Goal: Download file/media

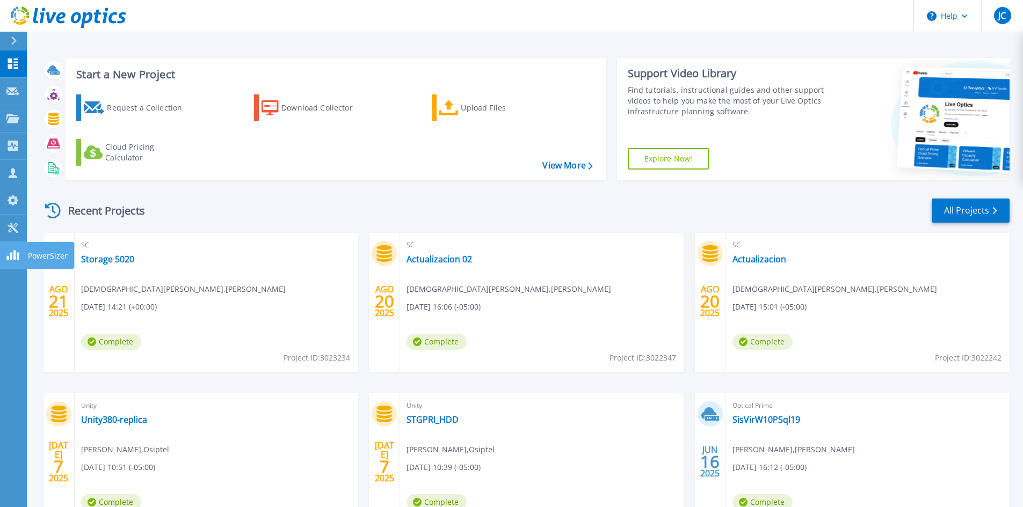
click at [6, 264] on link "PowerSizer PowerSizer" at bounding box center [13, 255] width 27 height 27
click at [3, 215] on link "Tools Tools" at bounding box center [13, 228] width 27 height 27
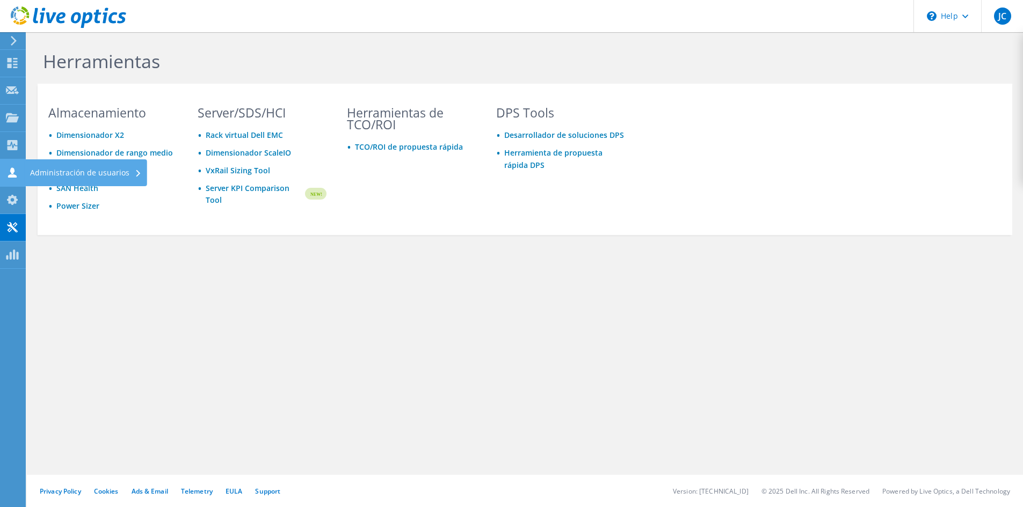
click at [15, 176] on use at bounding box center [12, 172] width 9 height 10
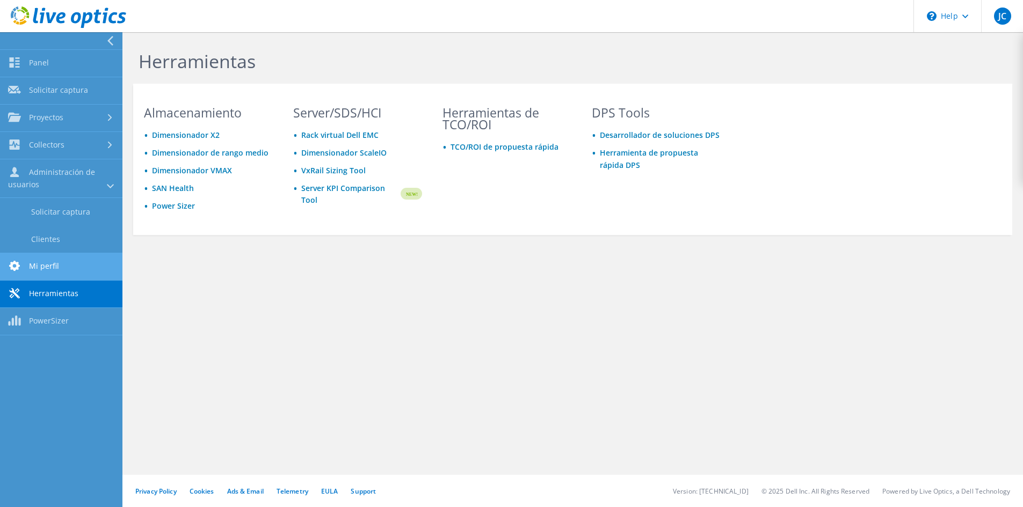
click at [45, 263] on link "Mi perfil" at bounding box center [61, 266] width 122 height 27
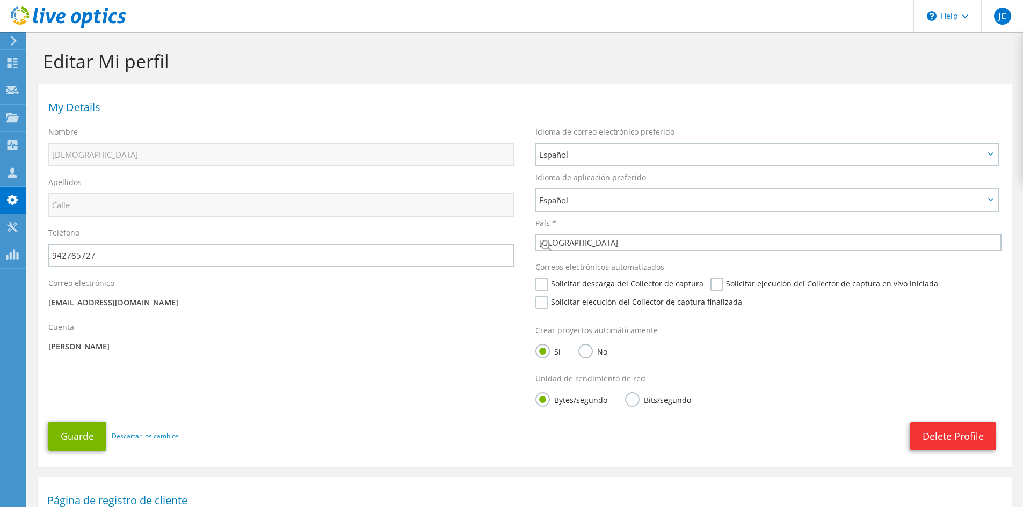
select select "168"
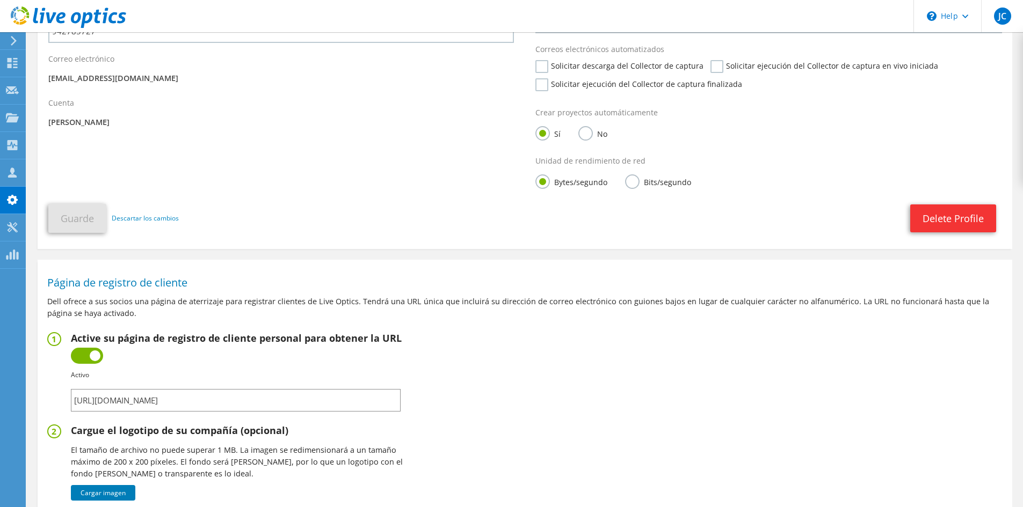
scroll to position [322, 0]
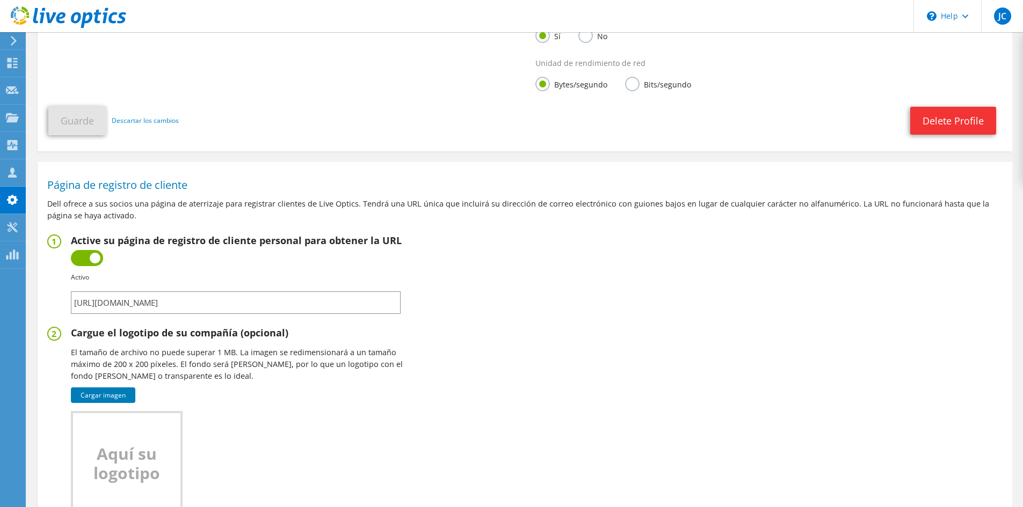
drag, startPoint x: 301, startPoint y: 305, endPoint x: 11, endPoint y: 319, distance: 290.2
click at [11, 319] on div "JC Asociado de canal Jesus Calle jcalle@jevansa.com.pe J Evans My Profile Log O…" at bounding box center [511, 149] width 1023 height 943
drag, startPoint x: 75, startPoint y: 303, endPoint x: 307, endPoint y: 298, distance: 232.5
click at [307, 298] on input "https://app.liveoptics.com/signup/jcalle_jevansa_com_pe" at bounding box center [236, 302] width 330 height 23
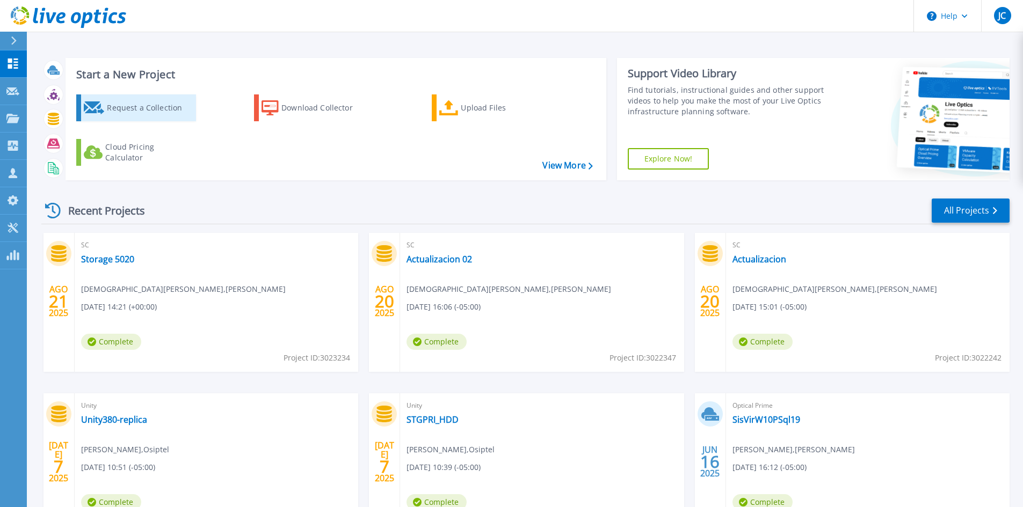
click at [157, 111] on div "Request a Collection" at bounding box center [150, 107] width 86 height 21
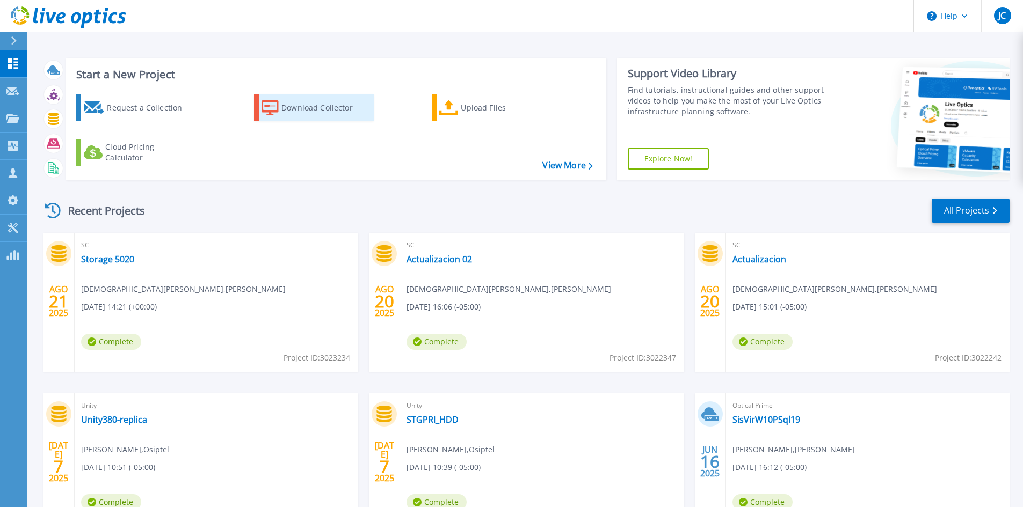
click at [337, 104] on div "Download Collector" at bounding box center [324, 107] width 86 height 21
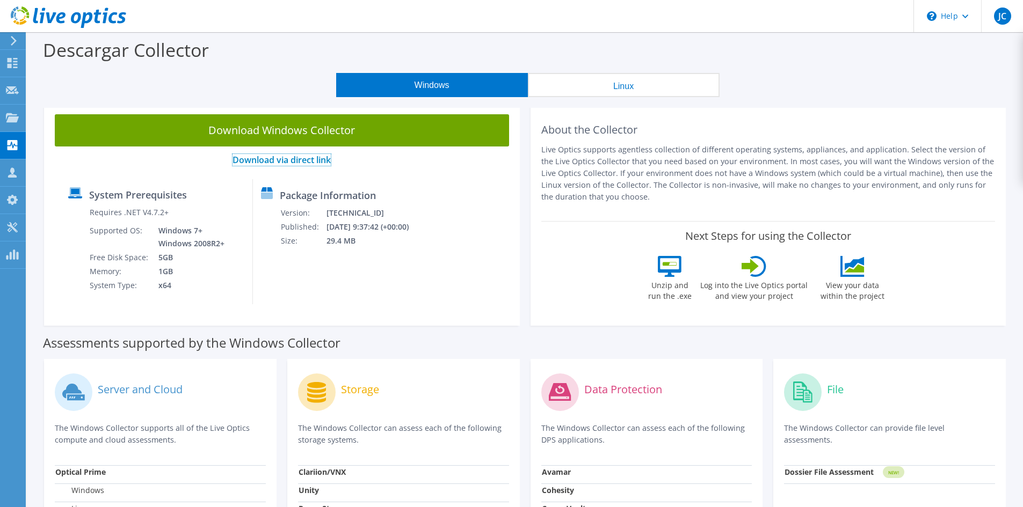
click at [304, 156] on link "Download via direct link" at bounding box center [281, 160] width 98 height 12
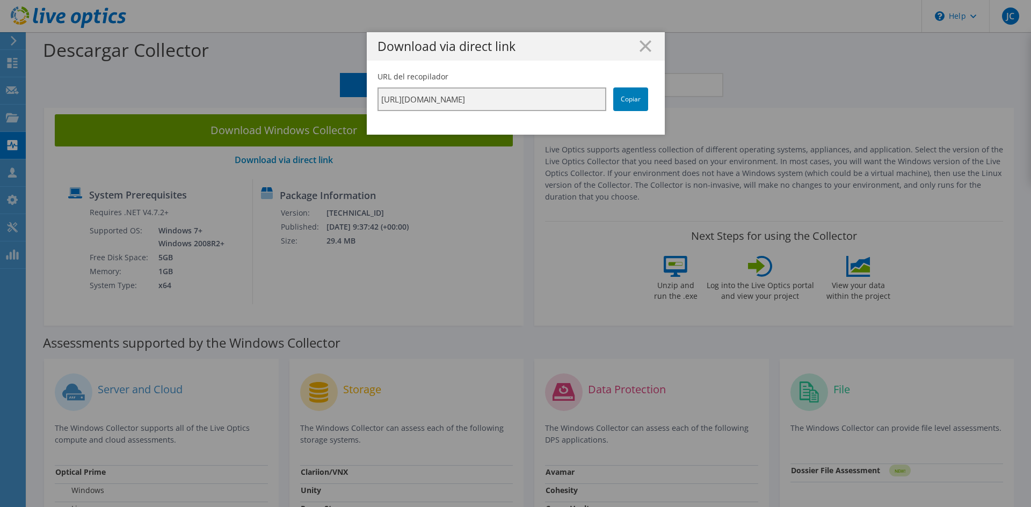
click at [436, 93] on input "[URL][DOMAIN_NAME]" at bounding box center [491, 99] width 229 height 24
